Goal: Complete application form

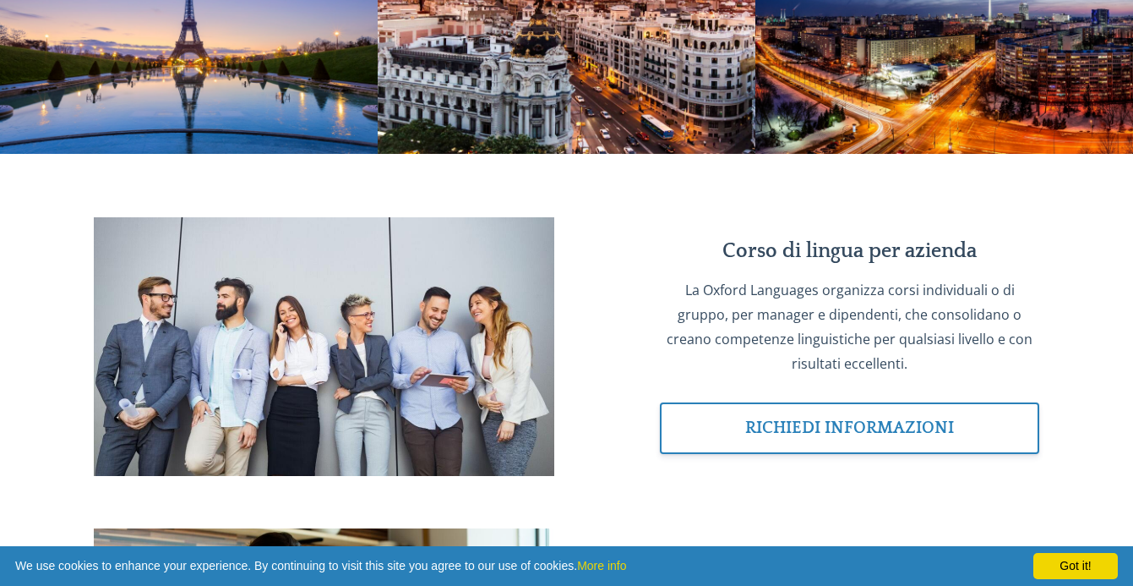
scroll to position [1219, 0]
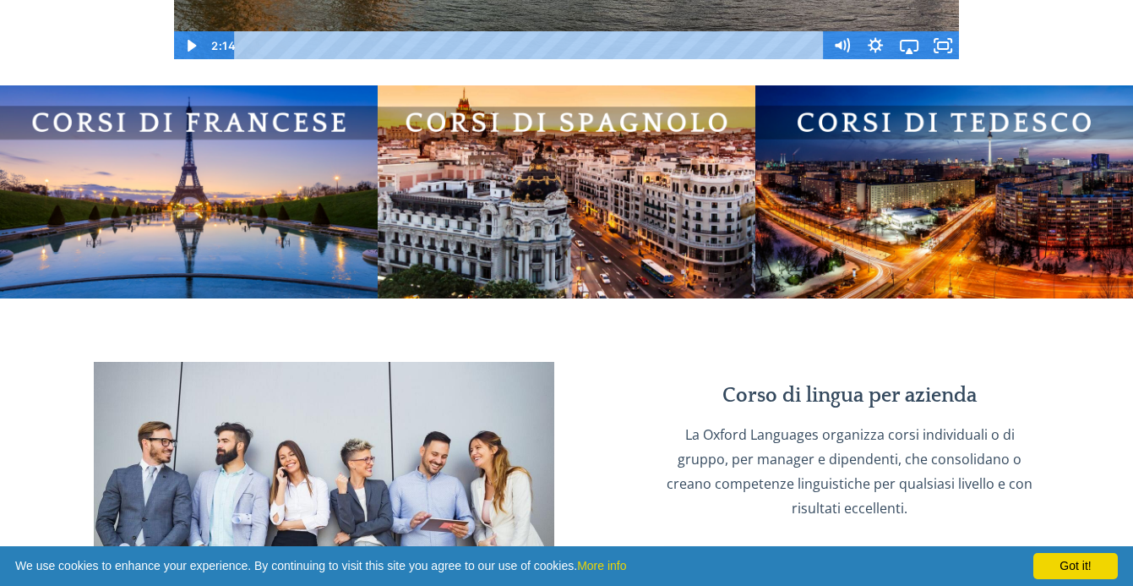
click at [864, 159] on img at bounding box center [945, 191] width 378 height 212
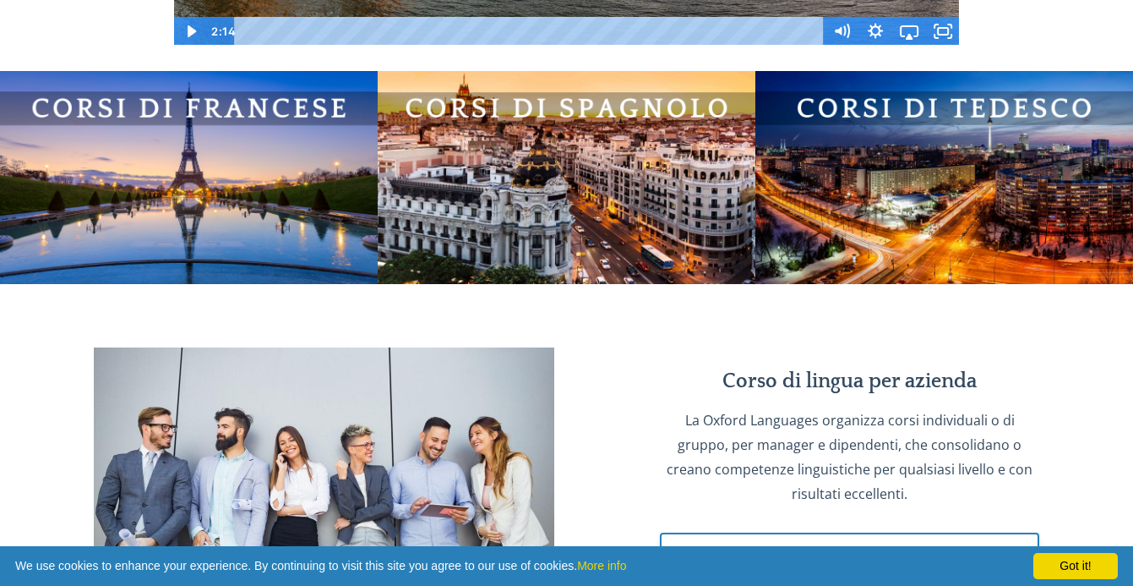
scroll to position [1201, 0]
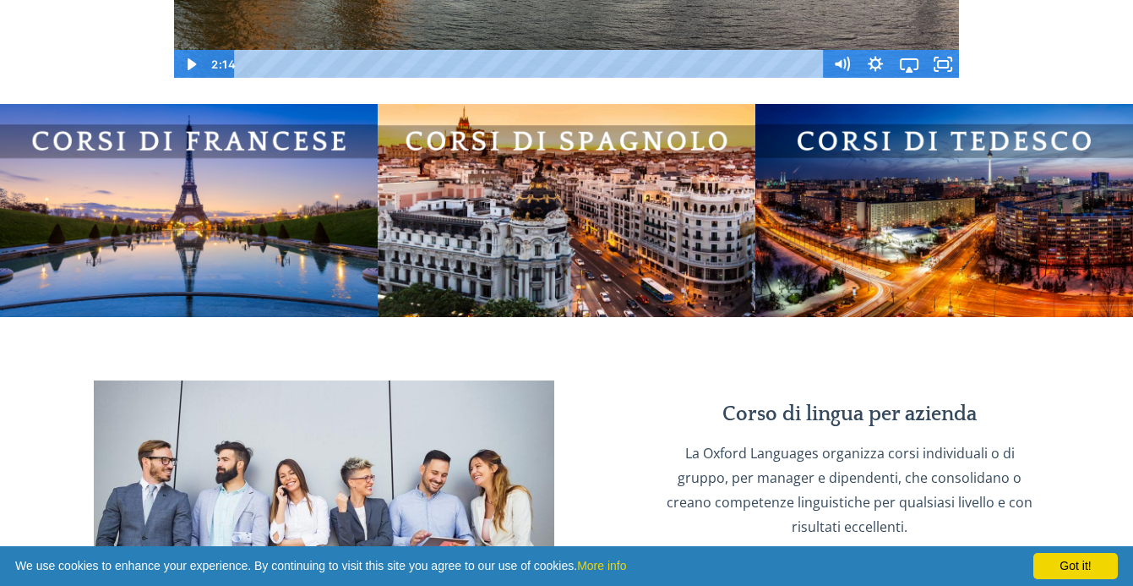
click at [876, 162] on img at bounding box center [945, 210] width 378 height 212
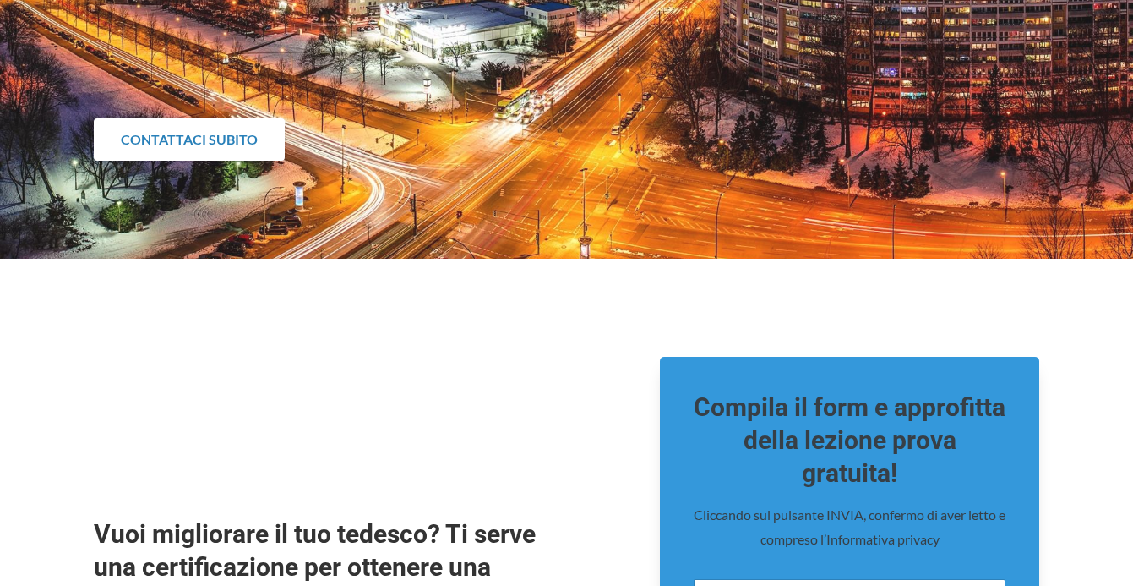
scroll to position [467, 0]
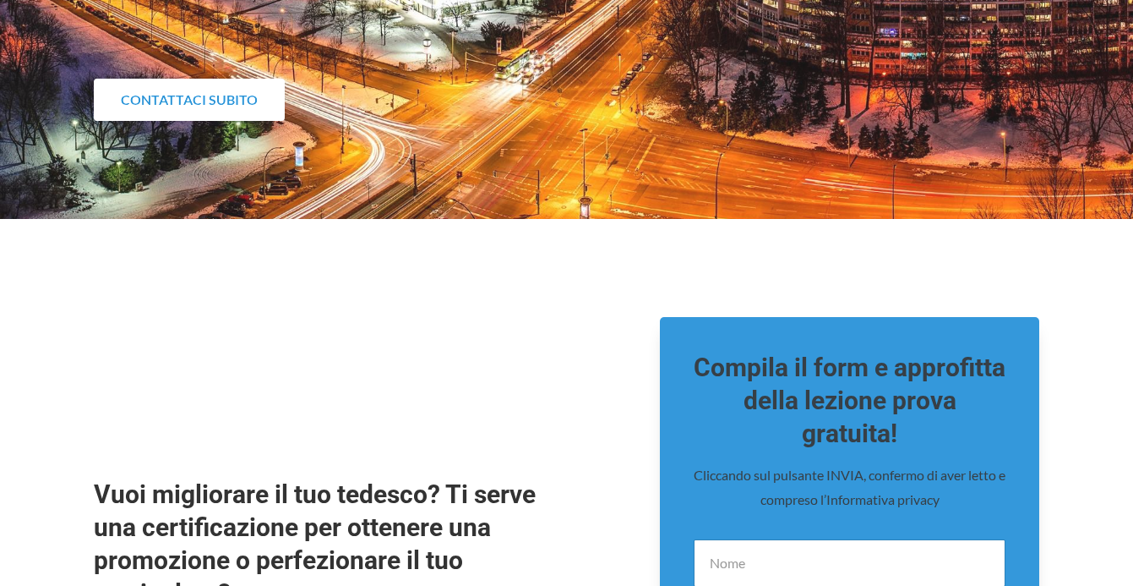
click at [246, 97] on link "CONTATTACI SUBITO" at bounding box center [189, 100] width 191 height 42
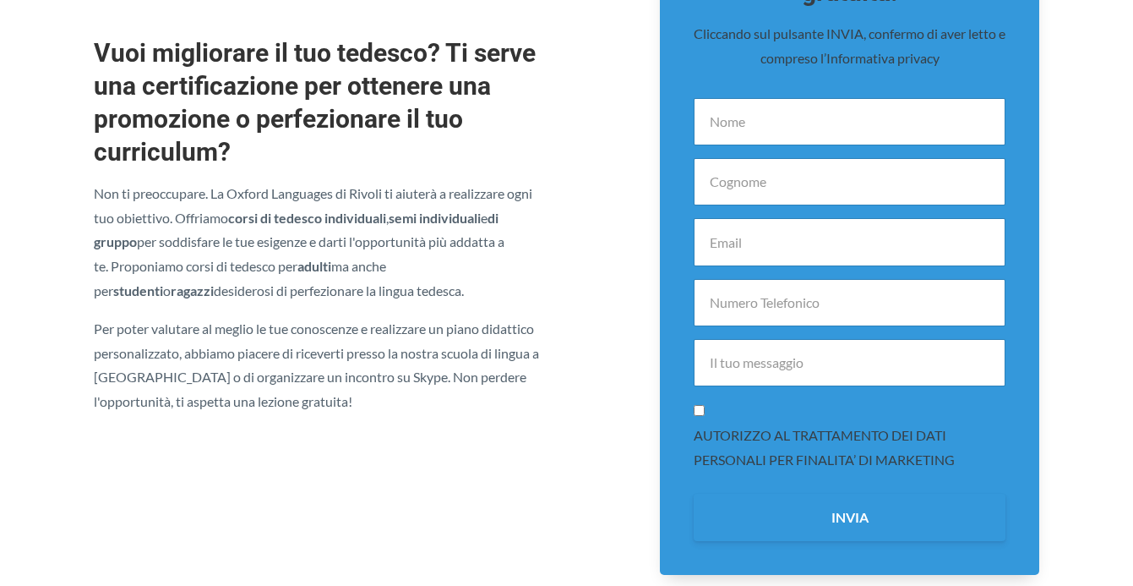
scroll to position [911, 0]
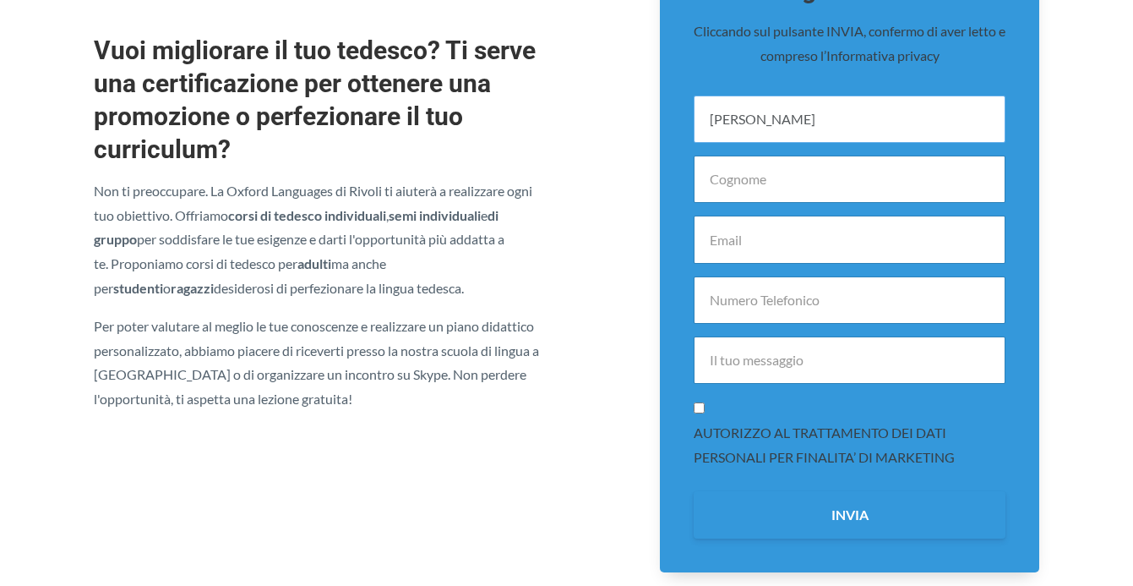
type input "kevin"
type input "capitano"
type input "kevincapitano47@gmail.com"
type input "B"
type input "buon pomeriggio, vi contatto perchè qualche info in più in merito ad un eventua…"
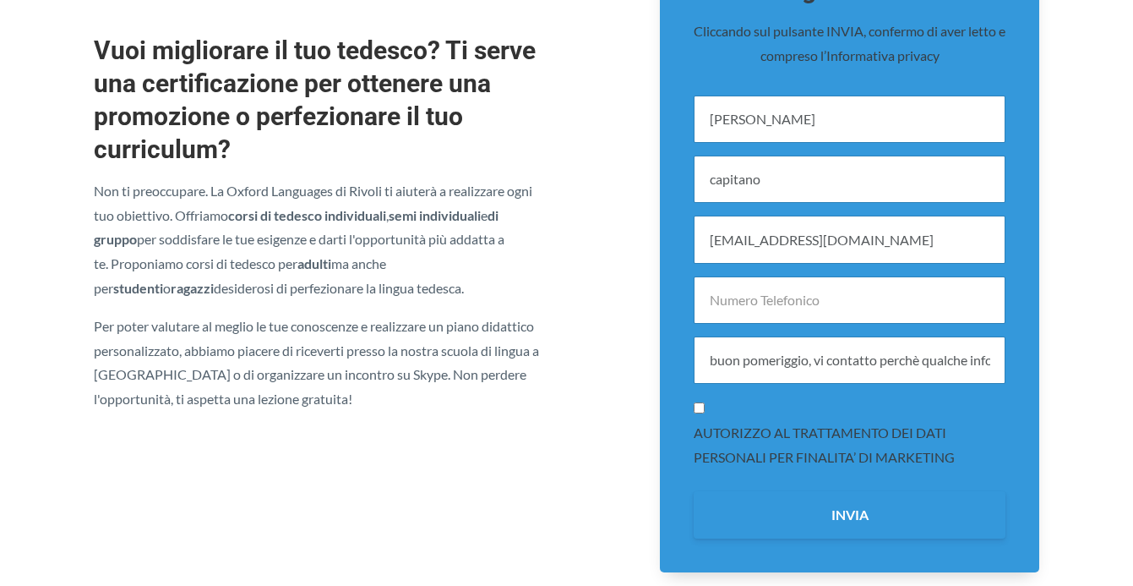
click at [698, 408] on input "AUTORIZZO AL TRATTAMENTO DEI DATI PERSONALI PER FINALITA’ DI MARKETING" at bounding box center [699, 407] width 11 height 11
checkbox input "true"
click at [805, 535] on div "Compila il form e approfitta della lezione prova gratuita! Cliccando sul pulsan…" at bounding box center [849, 222] width 379 height 699
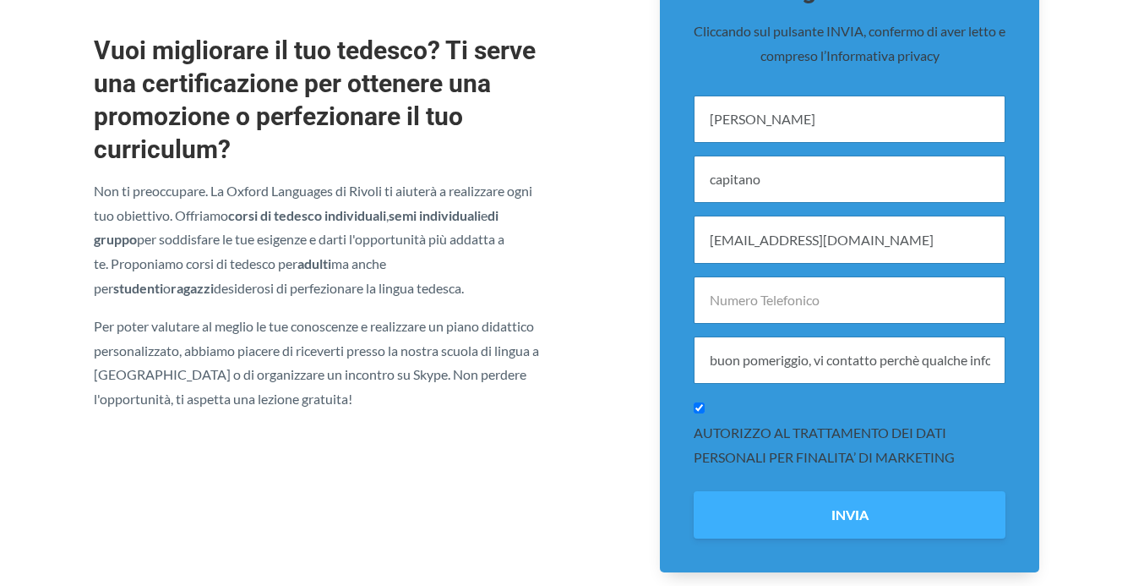
click at [809, 521] on button "INVIA" at bounding box center [850, 514] width 312 height 47
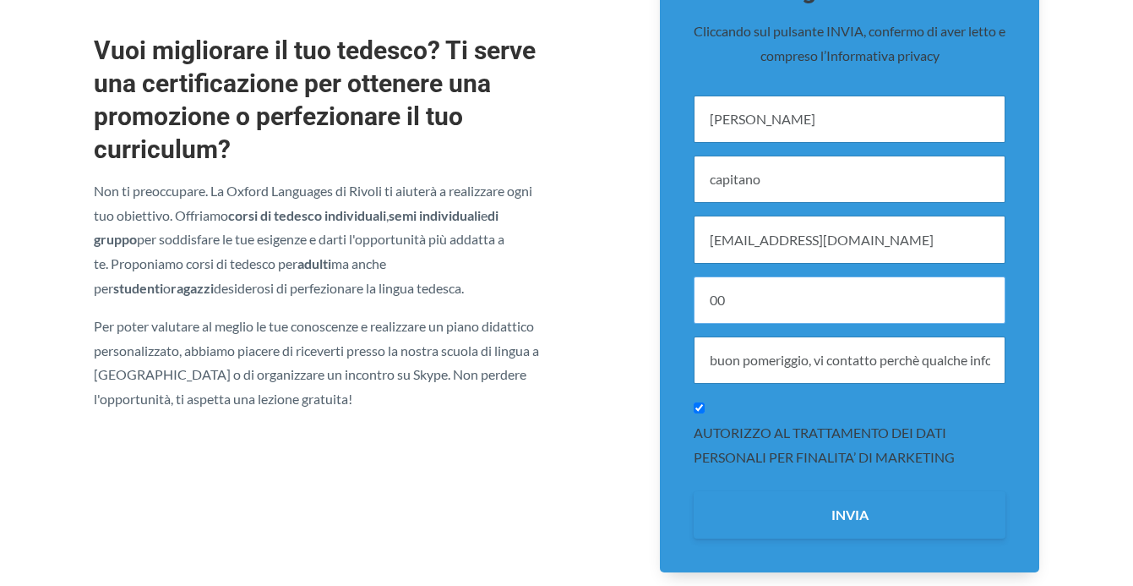
type input "0"
type input "3479294001"
click at [887, 367] on input "buon pomeriggio, vi contatto perchè qualche info in più in merito ad un eventua…" at bounding box center [850, 359] width 312 height 47
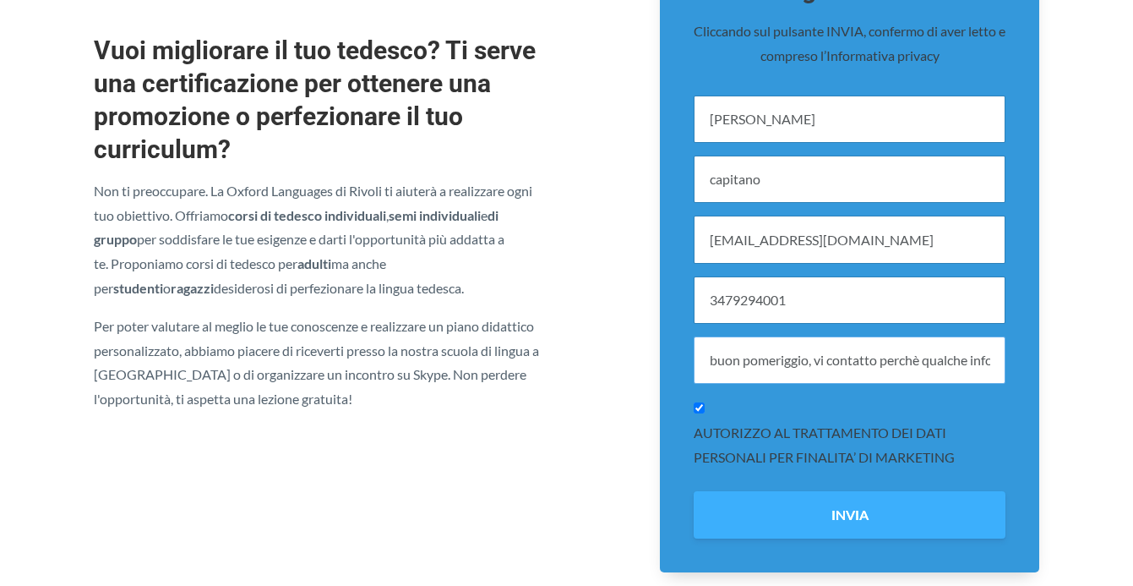
type input "buon pomeriggio, vi contatto perchè qualche info in più in merito ad un eventua…"
click at [848, 505] on button "INVIA" at bounding box center [850, 514] width 312 height 47
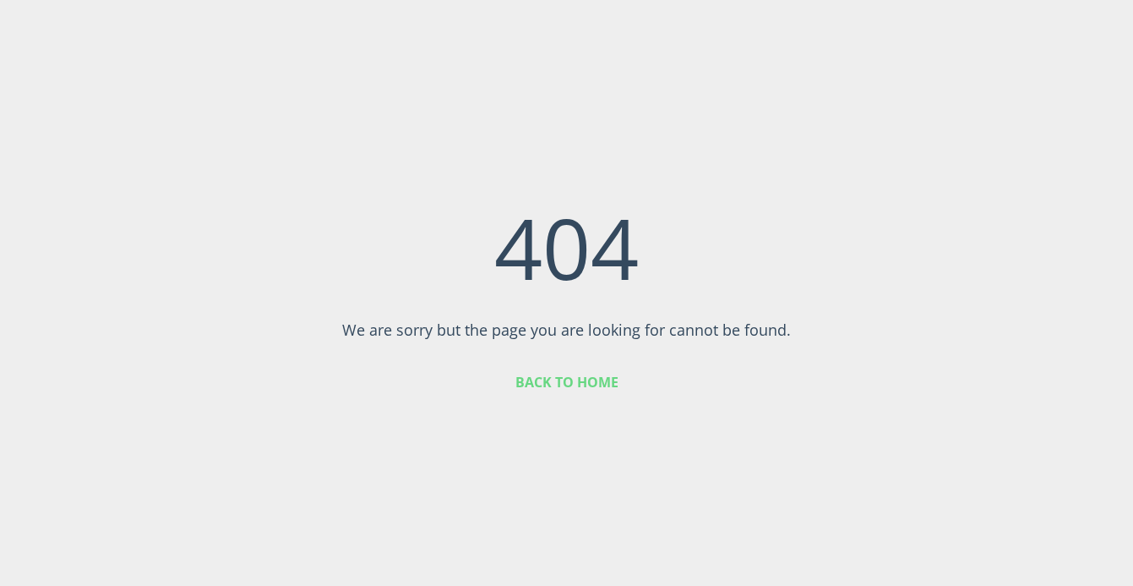
click at [585, 379] on link "BACK TO HOME" at bounding box center [567, 382] width 103 height 19
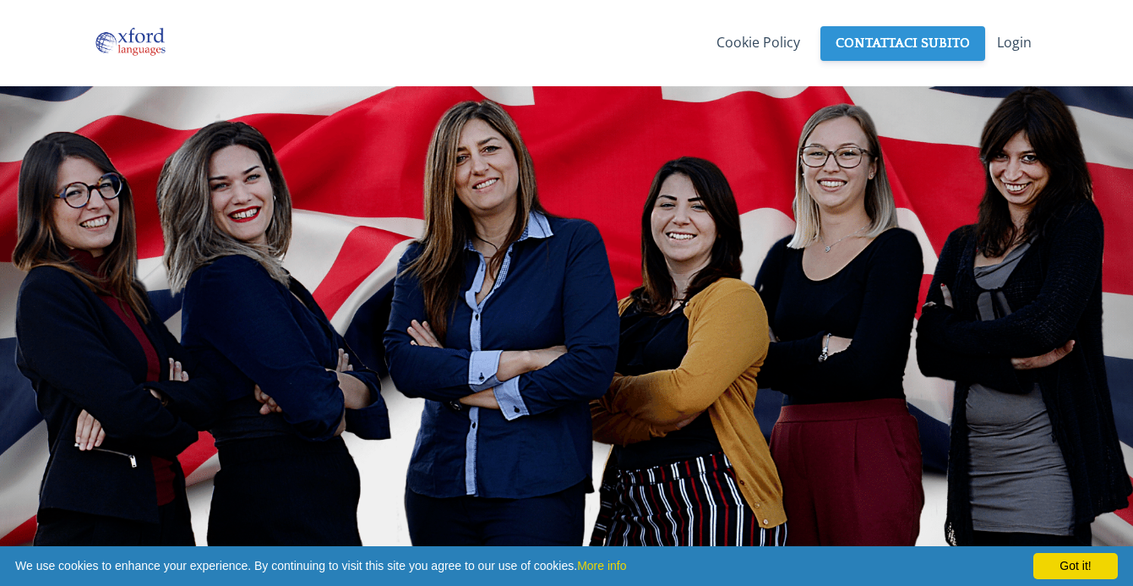
click at [872, 41] on link "CONTATTACI SUBITO" at bounding box center [903, 43] width 165 height 35
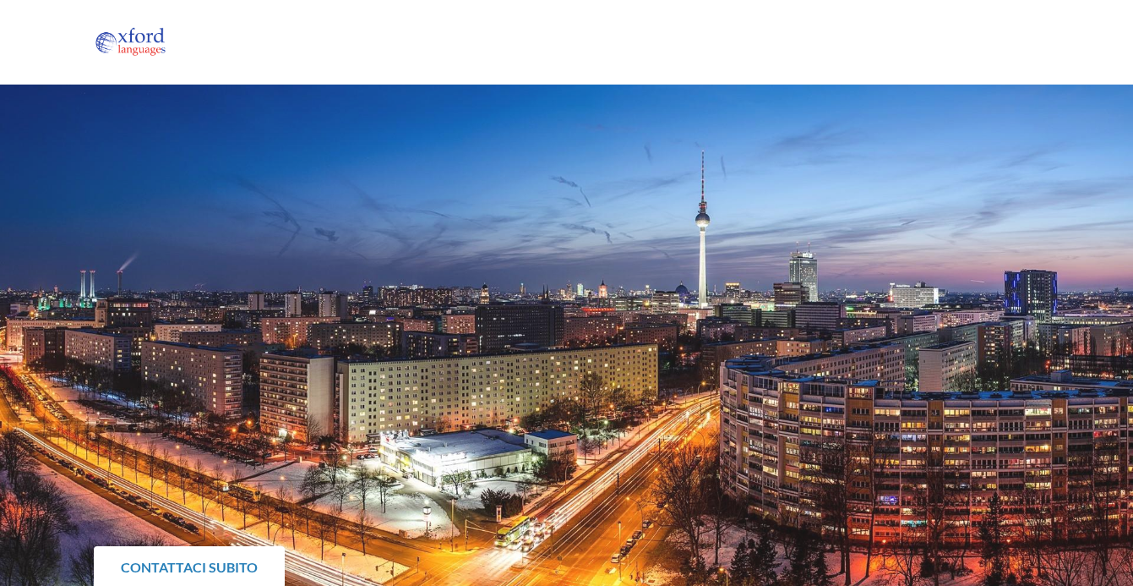
click at [155, 37] on img at bounding box center [130, 42] width 73 height 34
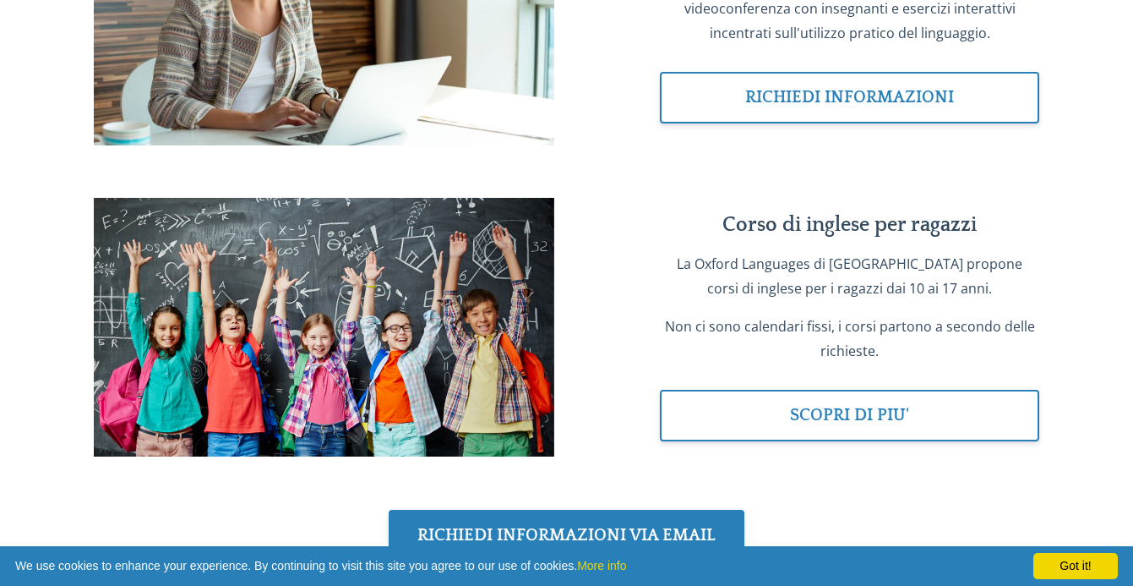
scroll to position [2009, 0]
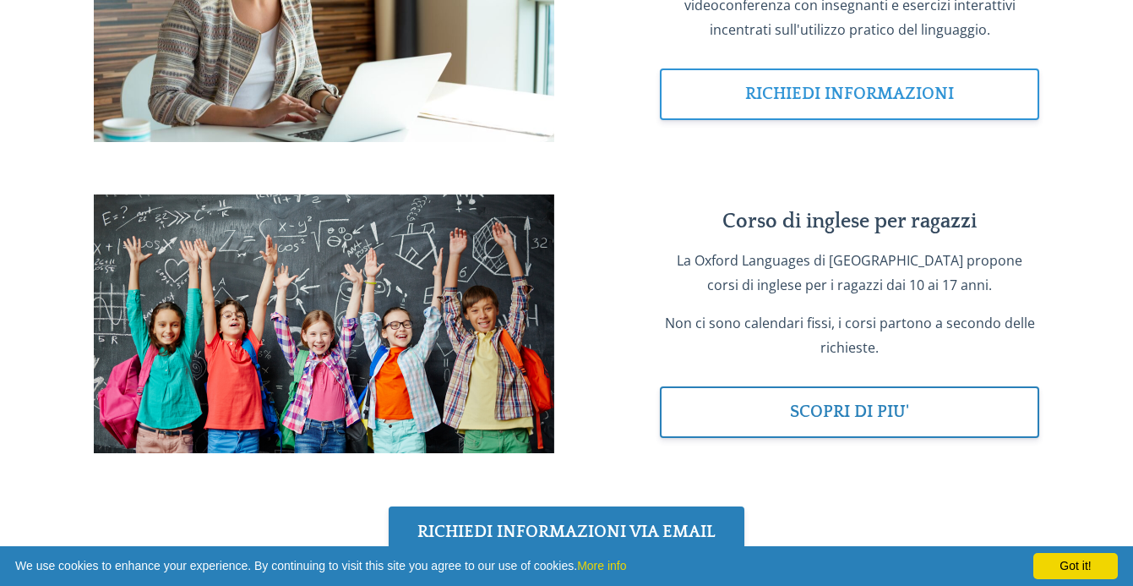
click at [735, 120] on link "RICHIEDI INFORMAZIONI" at bounding box center [849, 94] width 379 height 52
